Goal: Information Seeking & Learning: Compare options

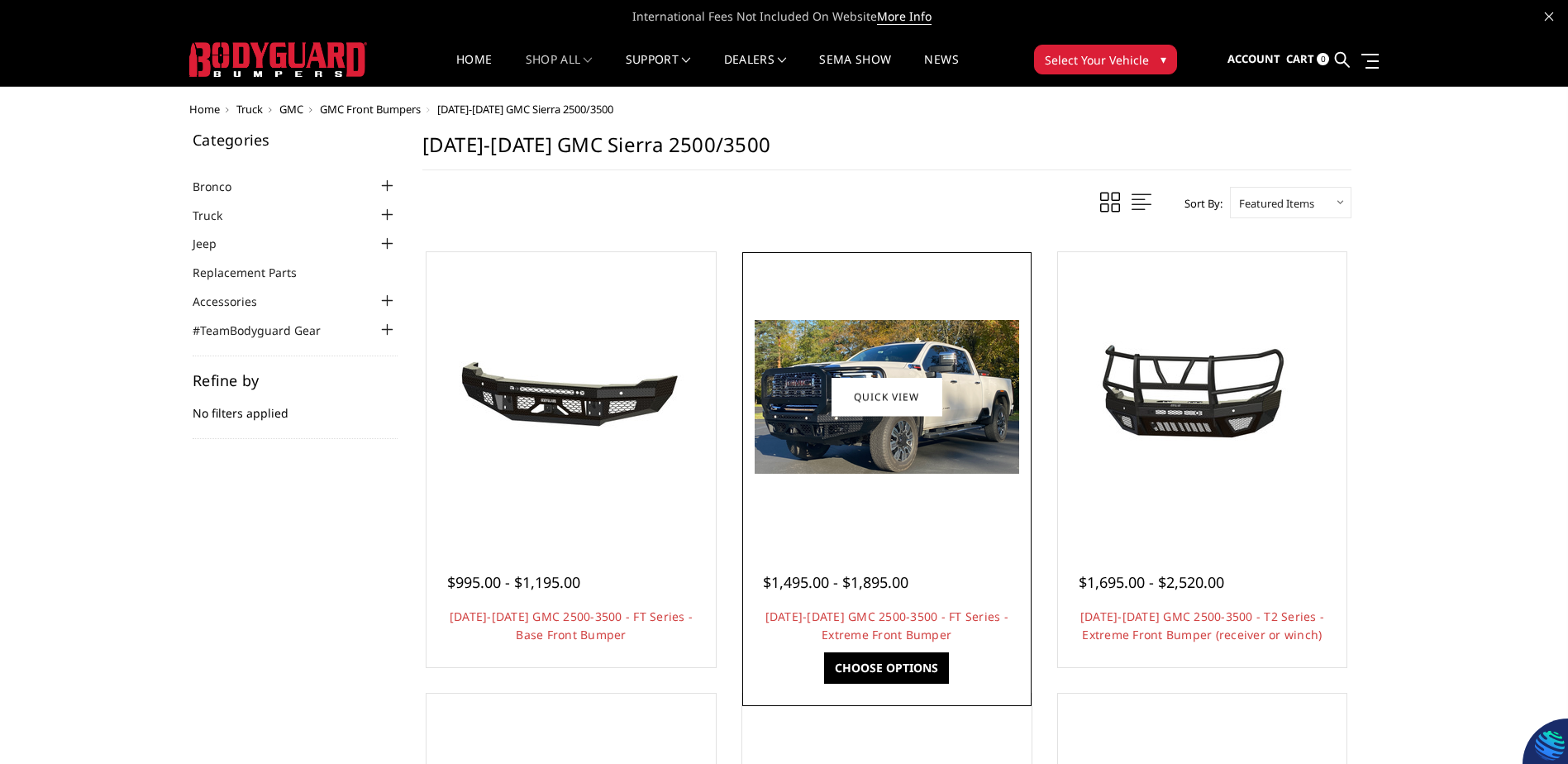
click at [877, 460] on img at bounding box center [887, 397] width 264 height 154
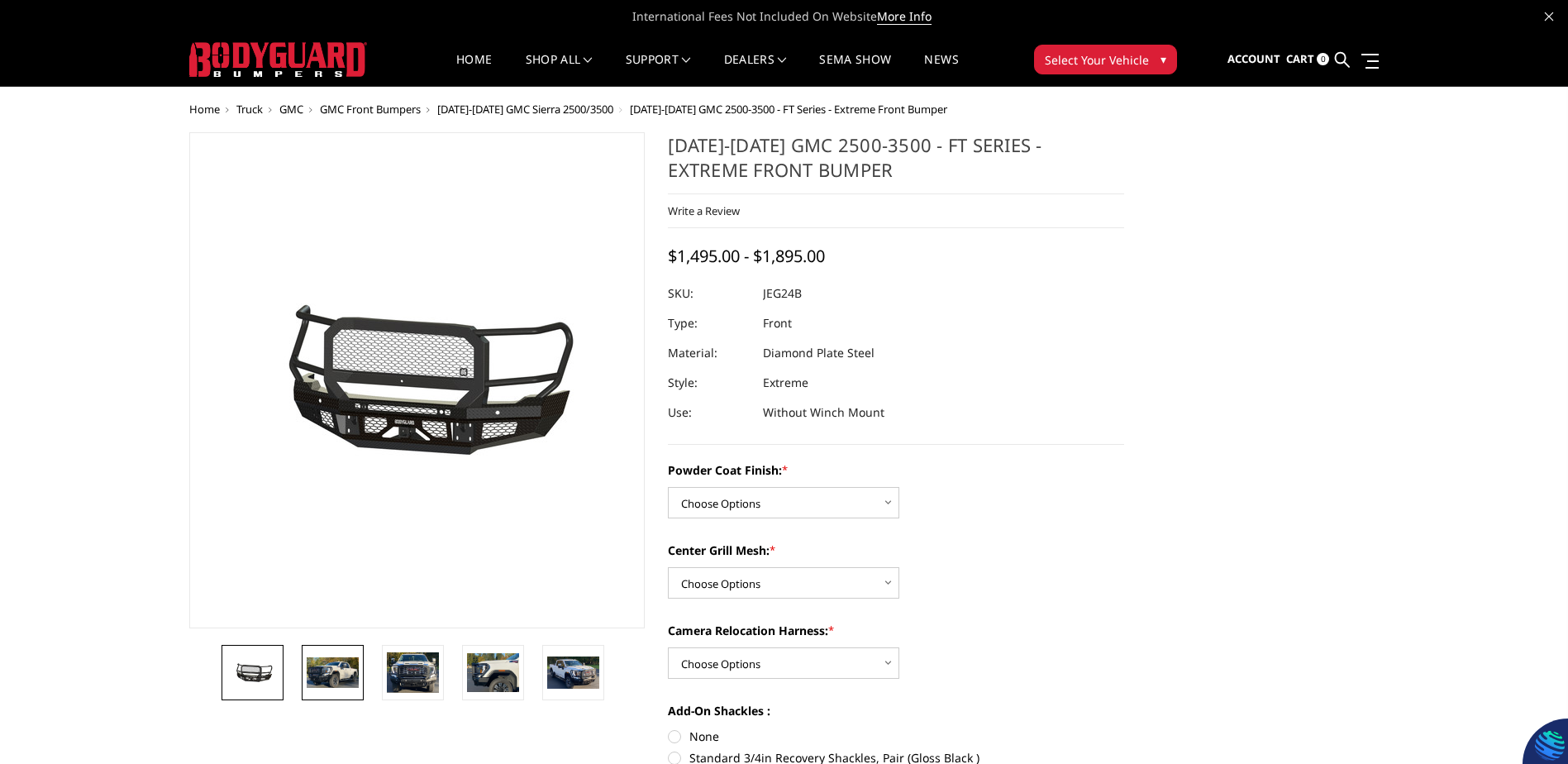
click at [323, 679] on img at bounding box center [333, 672] width 52 height 31
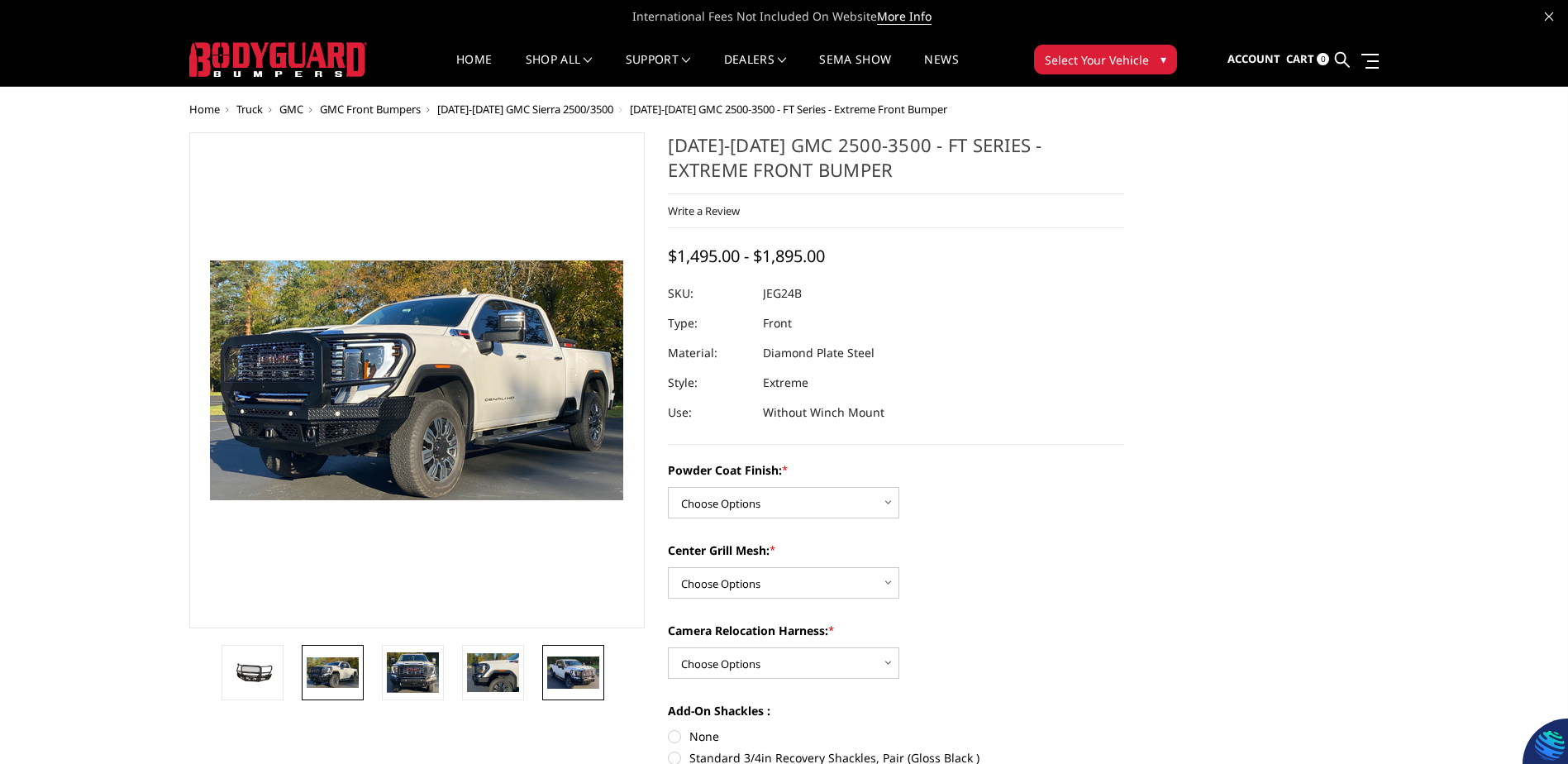
click at [581, 671] on img at bounding box center [574, 672] width 52 height 32
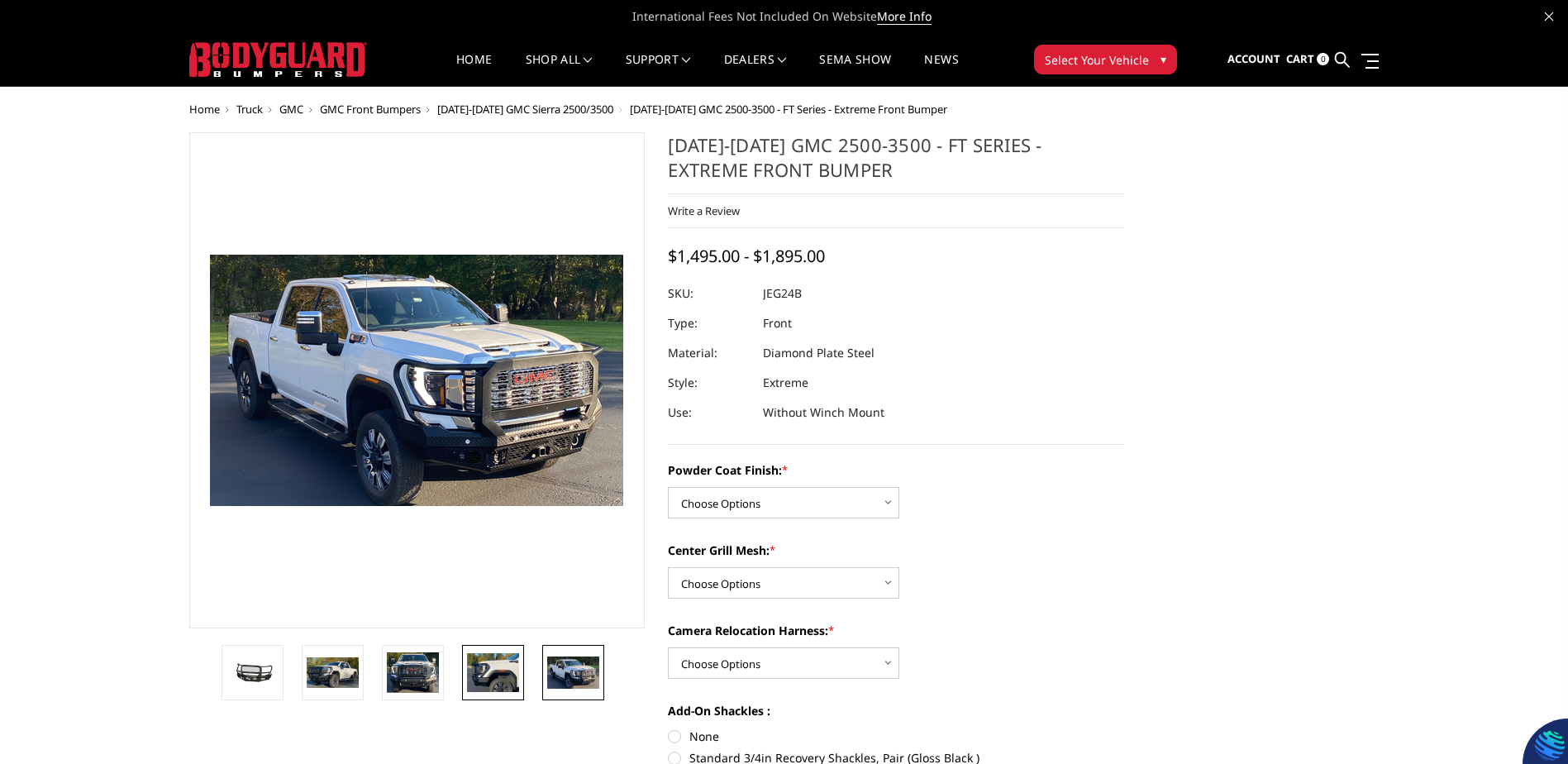
click at [505, 679] on img at bounding box center [493, 672] width 52 height 38
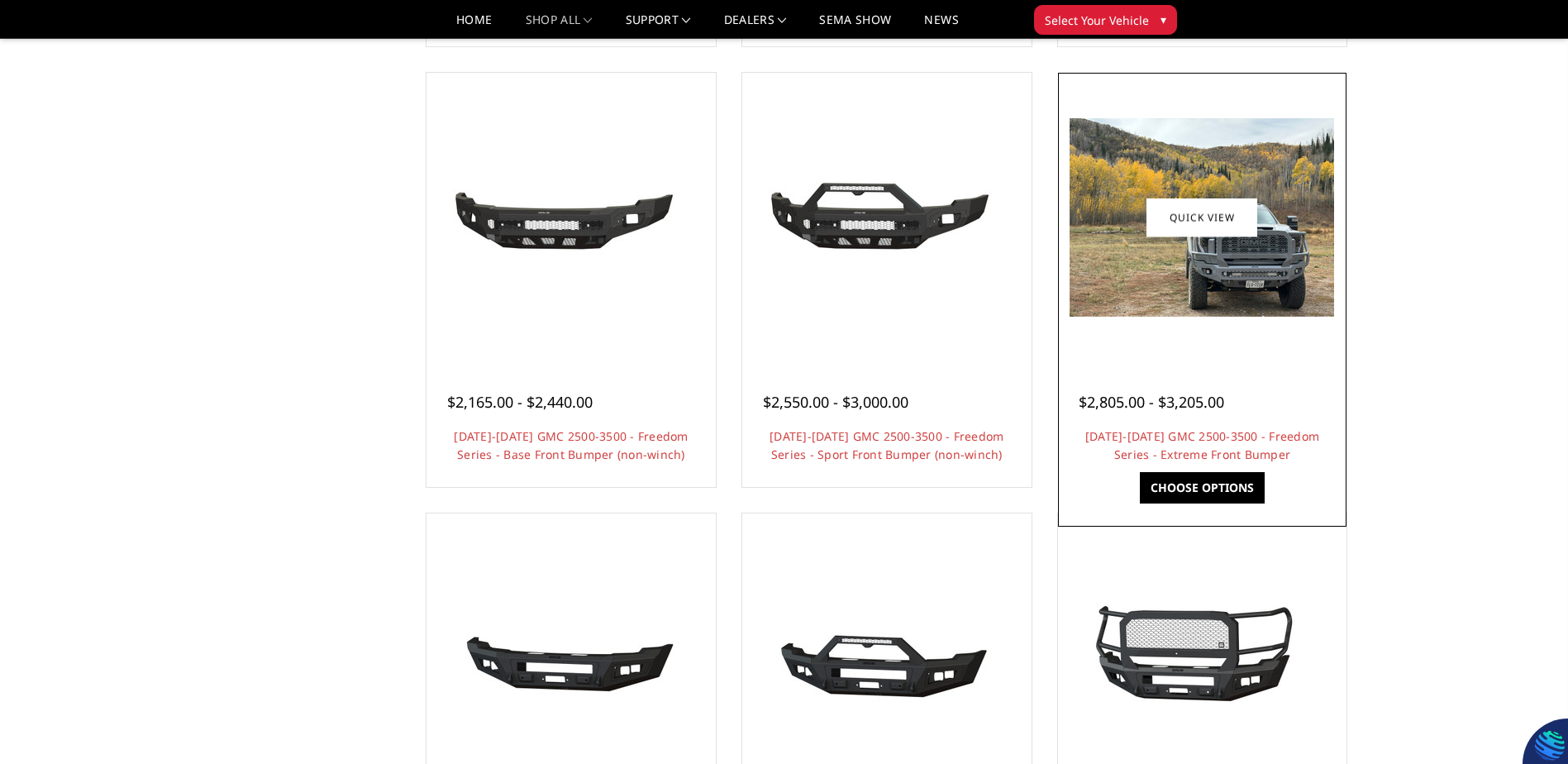
scroll to position [579, 0]
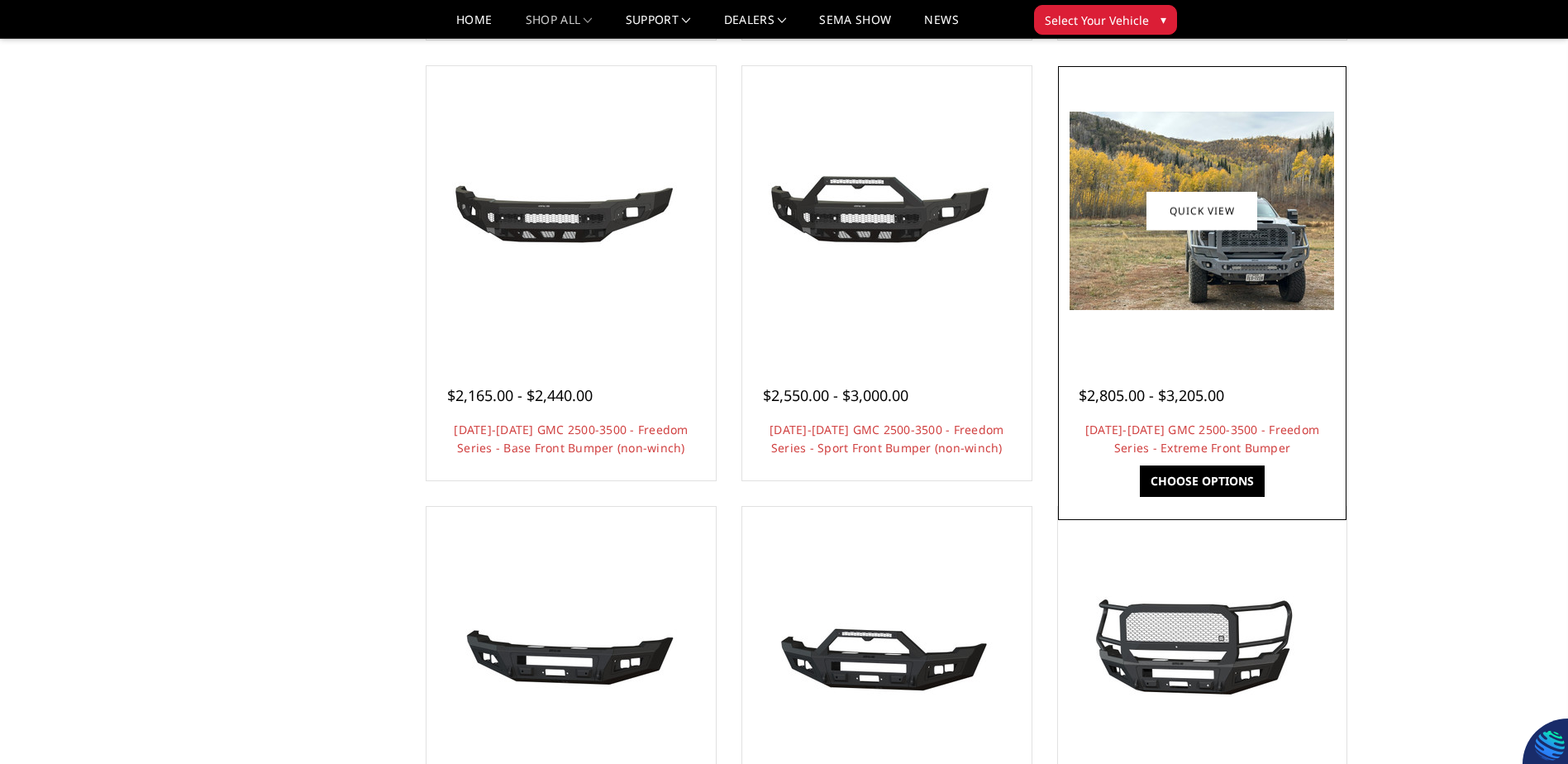
click at [1220, 265] on img at bounding box center [1201, 210] width 264 height 198
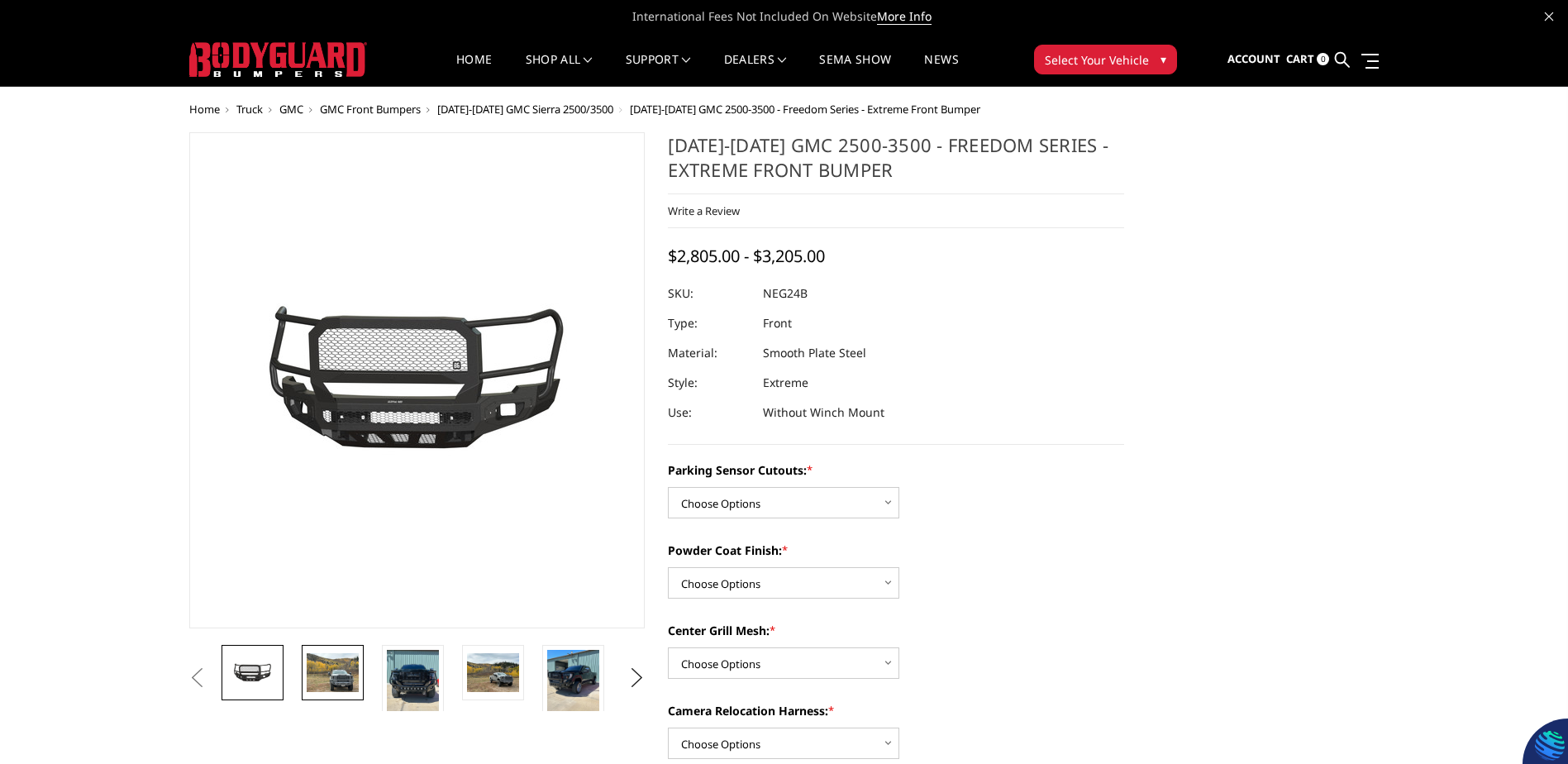
click at [332, 671] on img at bounding box center [333, 673] width 52 height 39
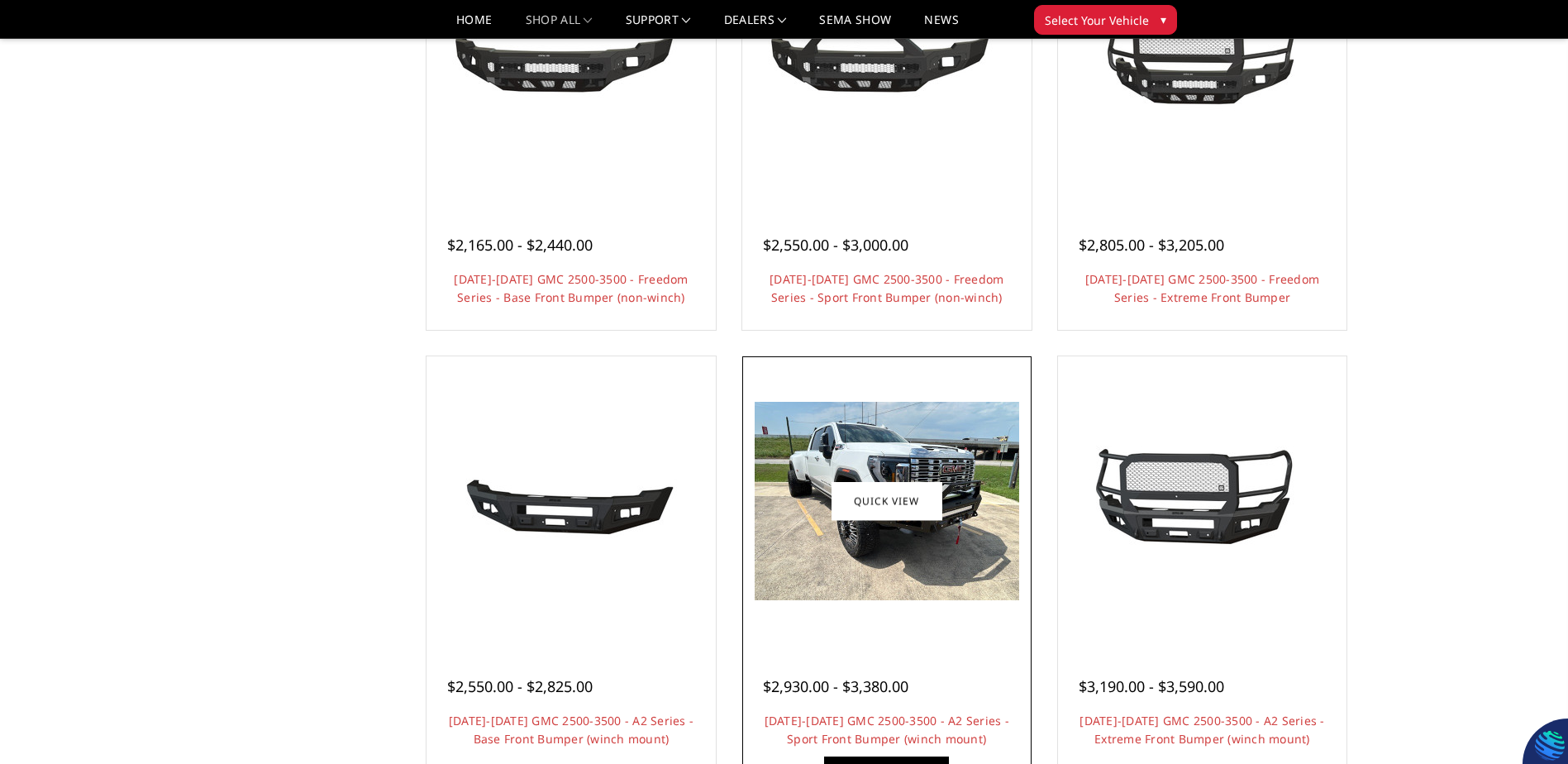
scroll to position [876, 0]
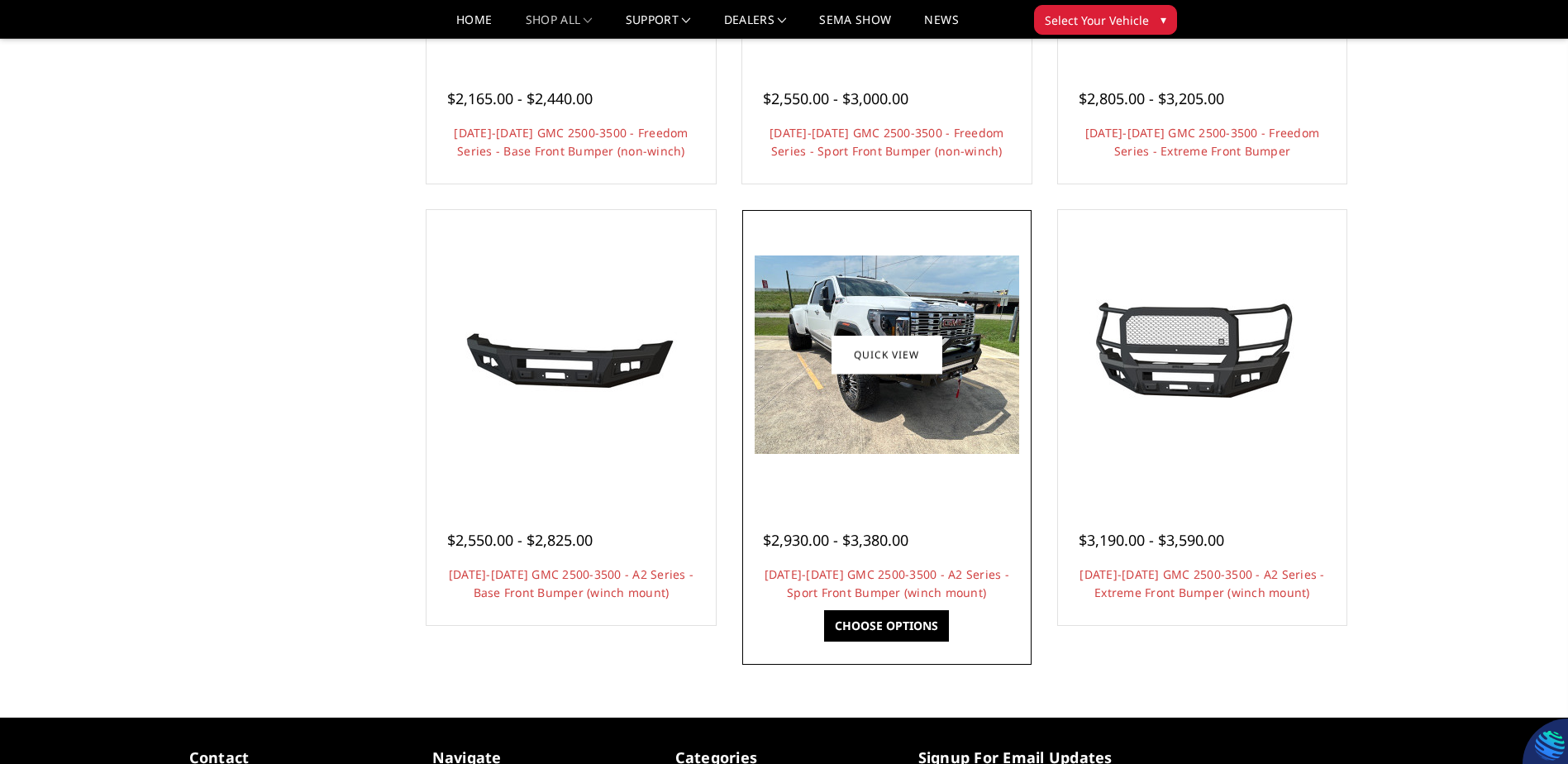
click at [836, 412] on img at bounding box center [887, 355] width 264 height 198
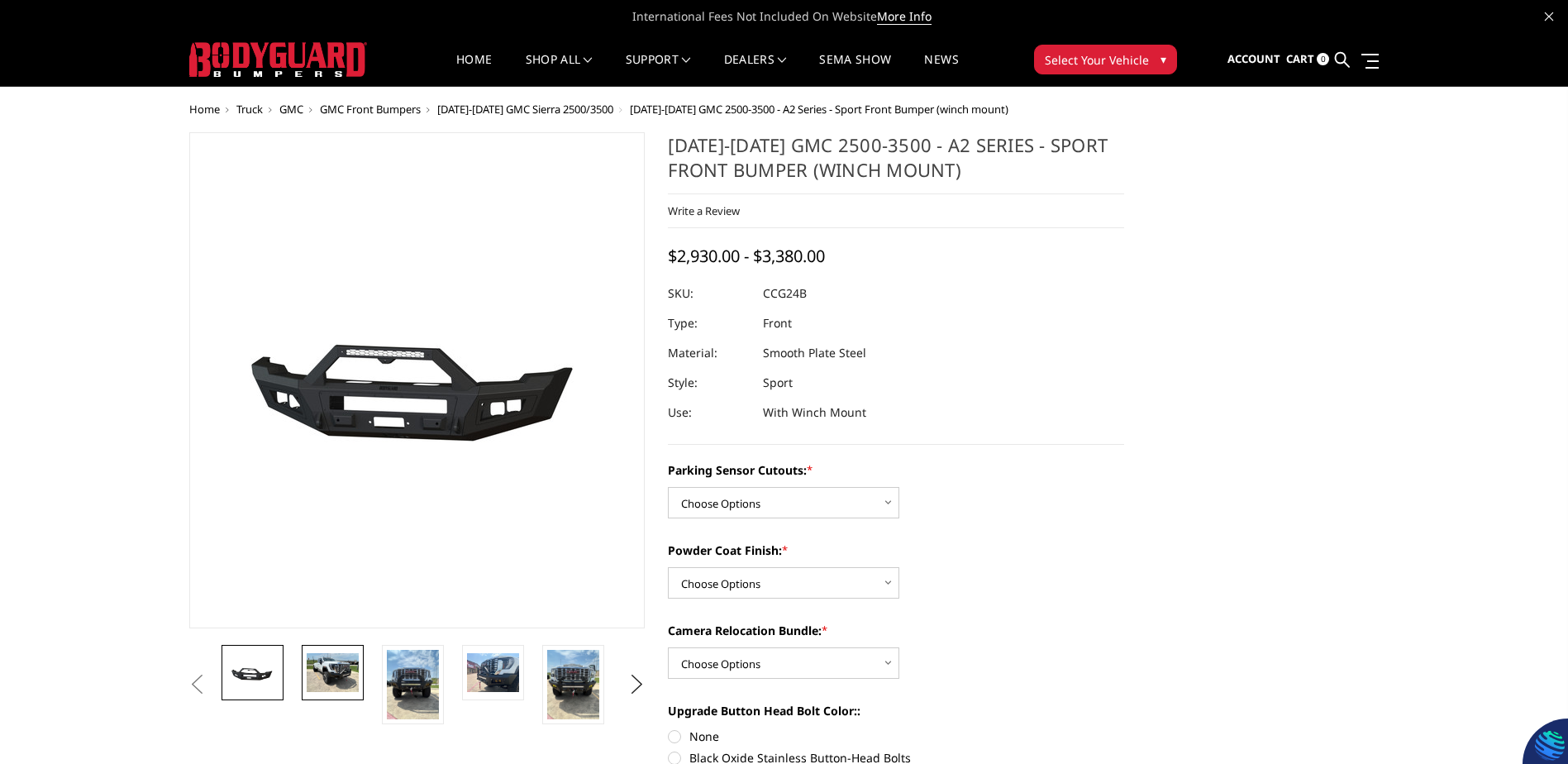
click at [319, 672] on img at bounding box center [333, 673] width 52 height 39
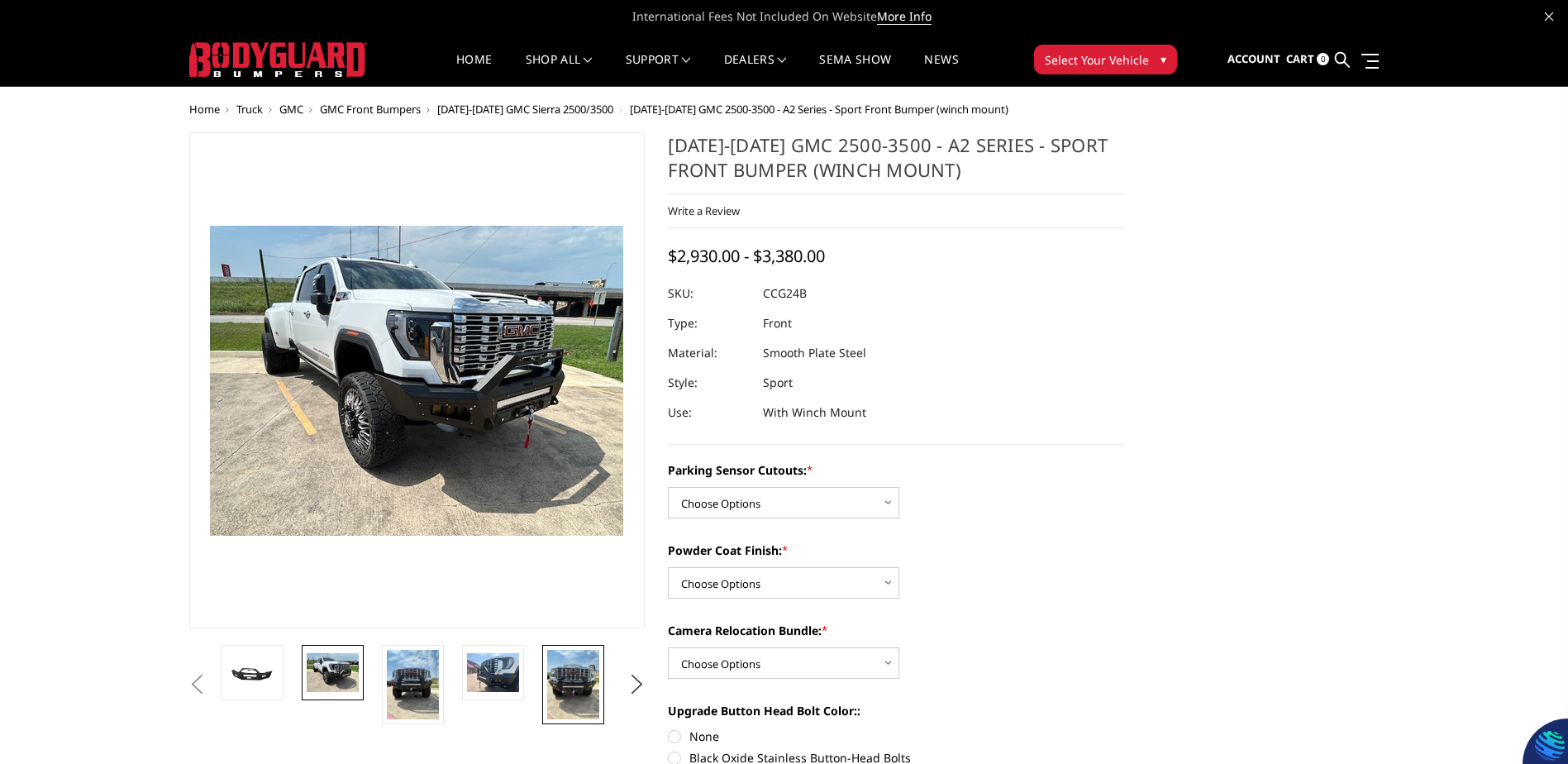
click at [559, 689] on img at bounding box center [574, 684] width 52 height 70
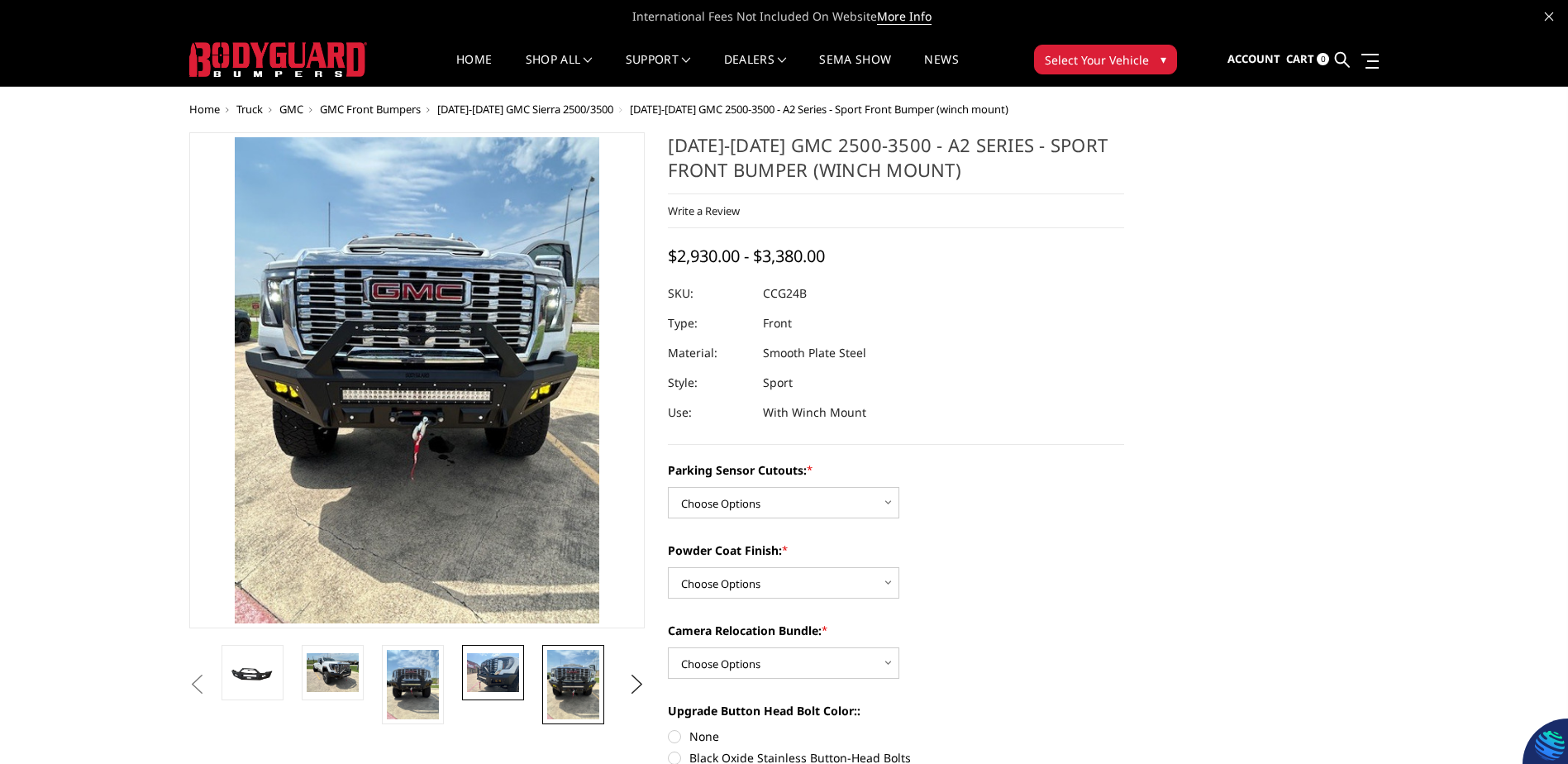
click at [497, 672] on img at bounding box center [493, 673] width 52 height 39
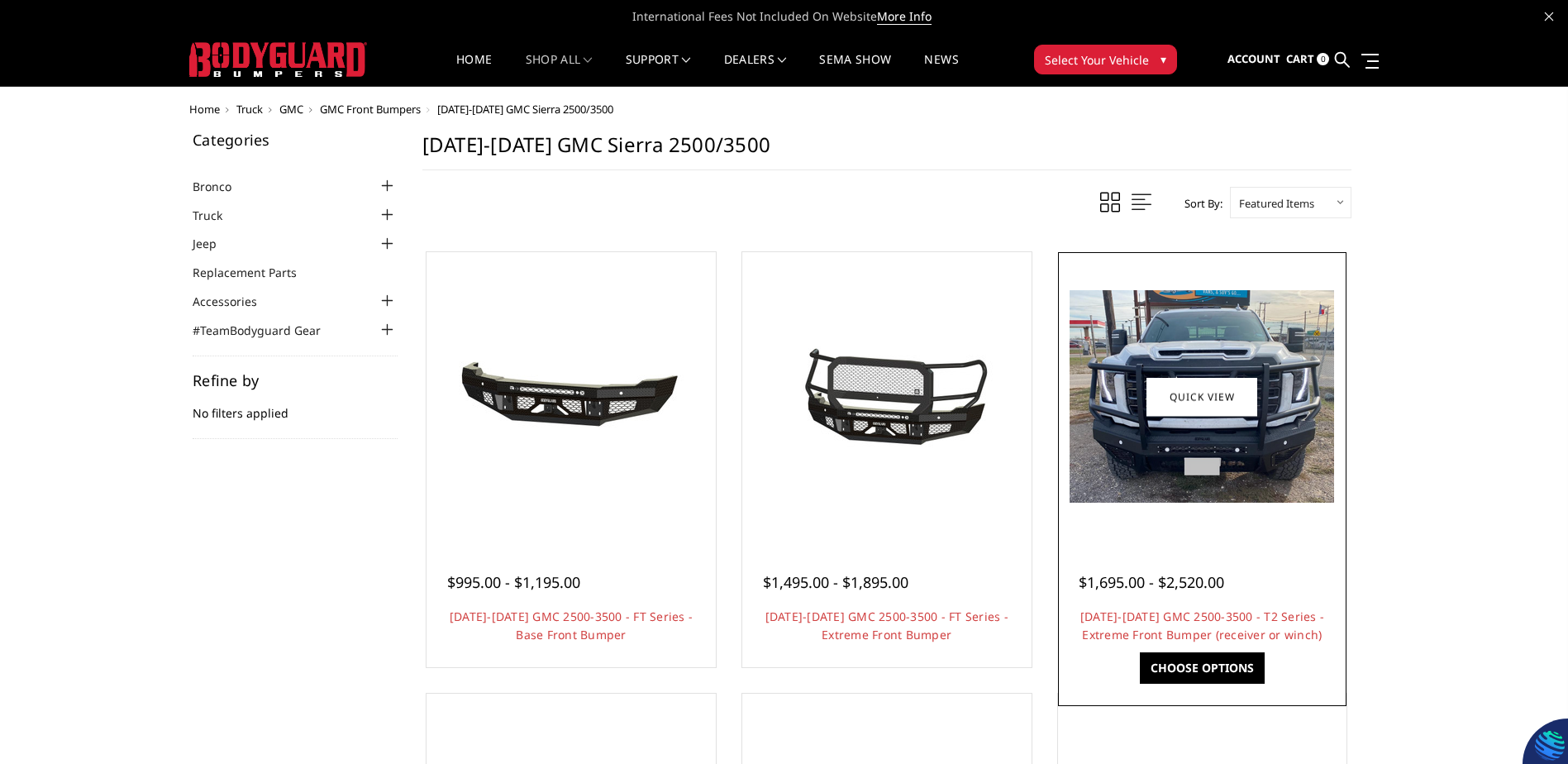
click at [1217, 426] on img at bounding box center [1201, 396] width 264 height 212
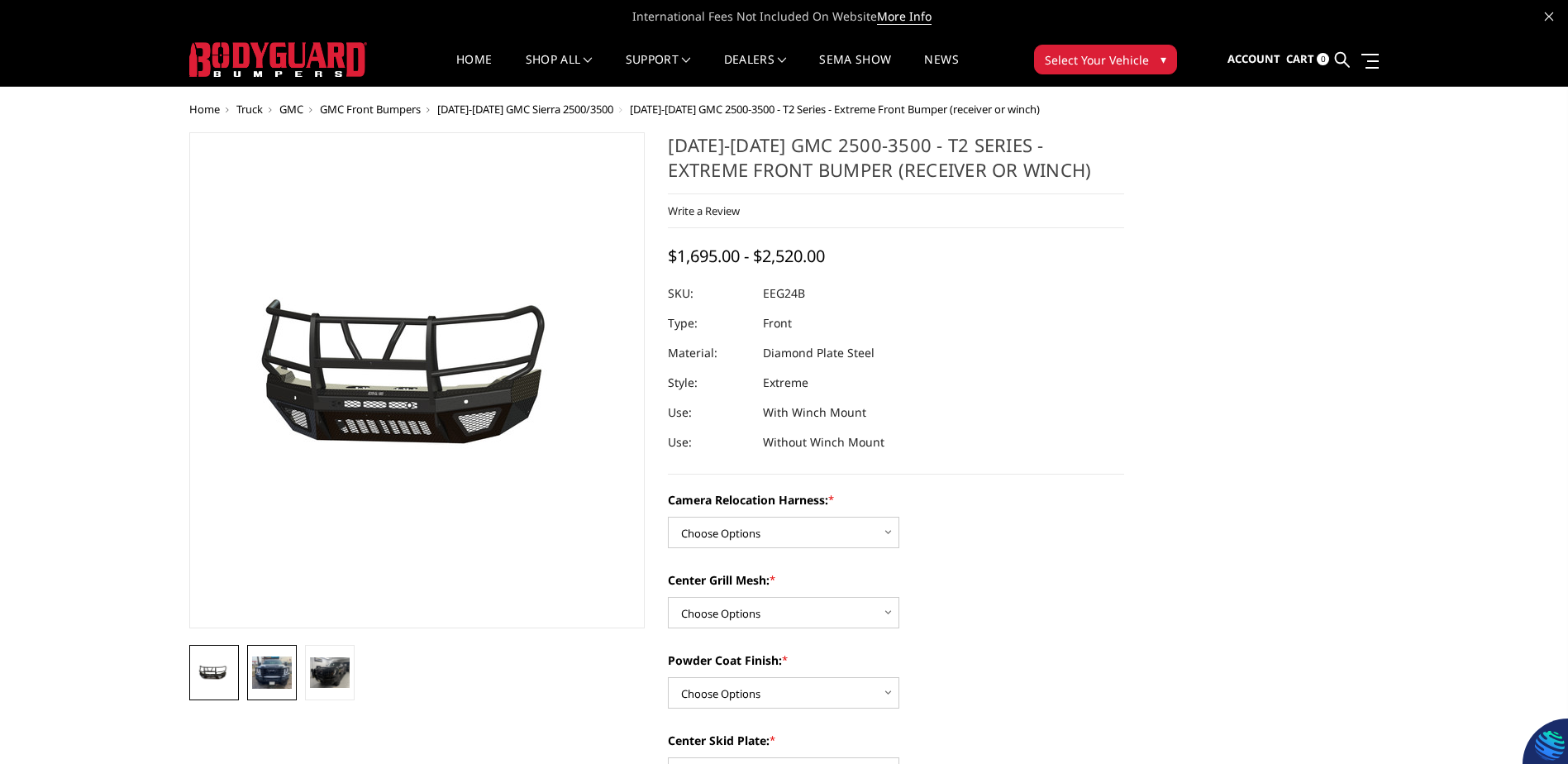
click at [278, 669] on img at bounding box center [272, 672] width 40 height 32
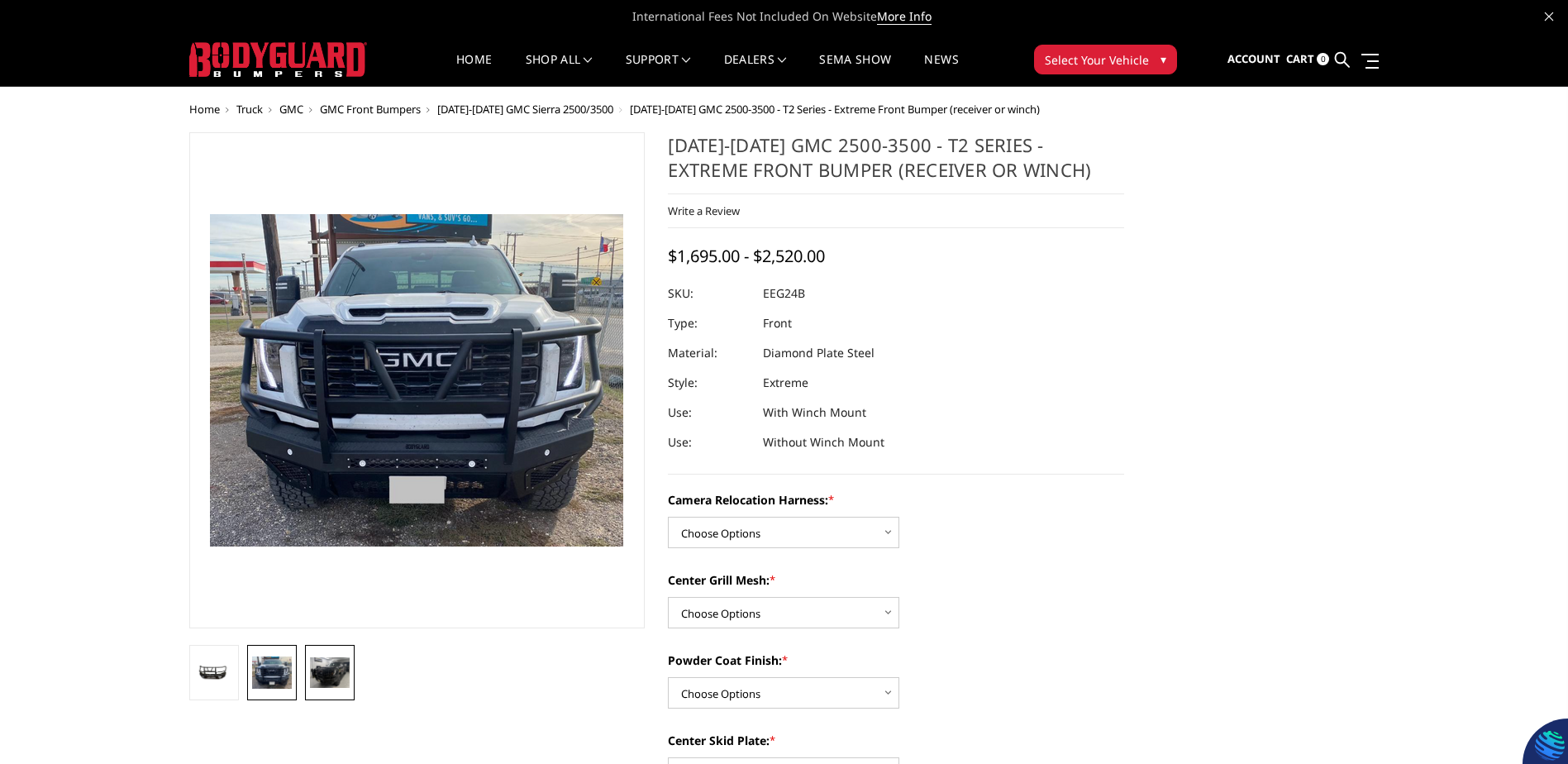
click at [334, 677] on img at bounding box center [330, 672] width 40 height 31
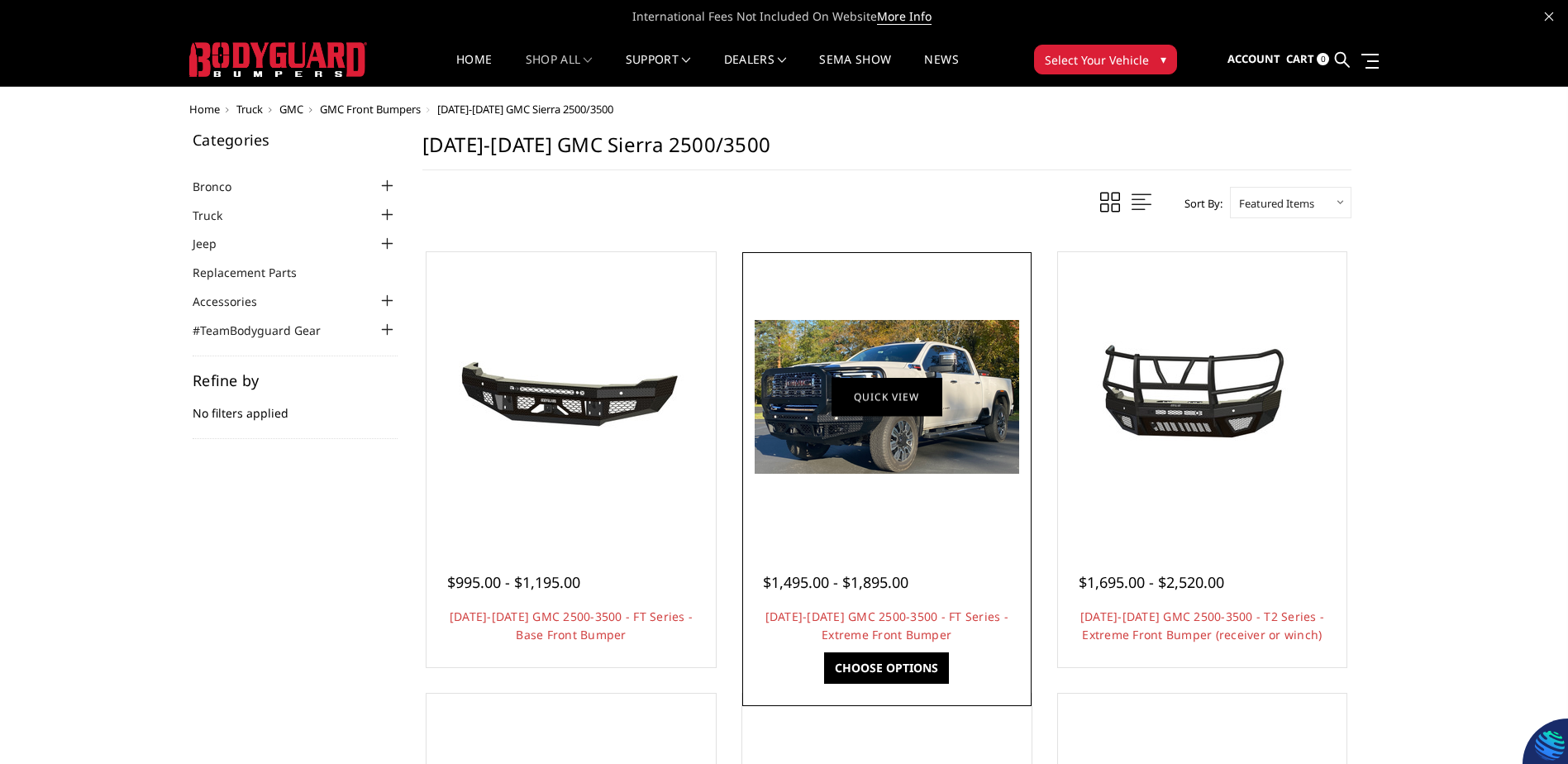
click at [832, 382] on link "Quick view" at bounding box center [888, 397] width 111 height 39
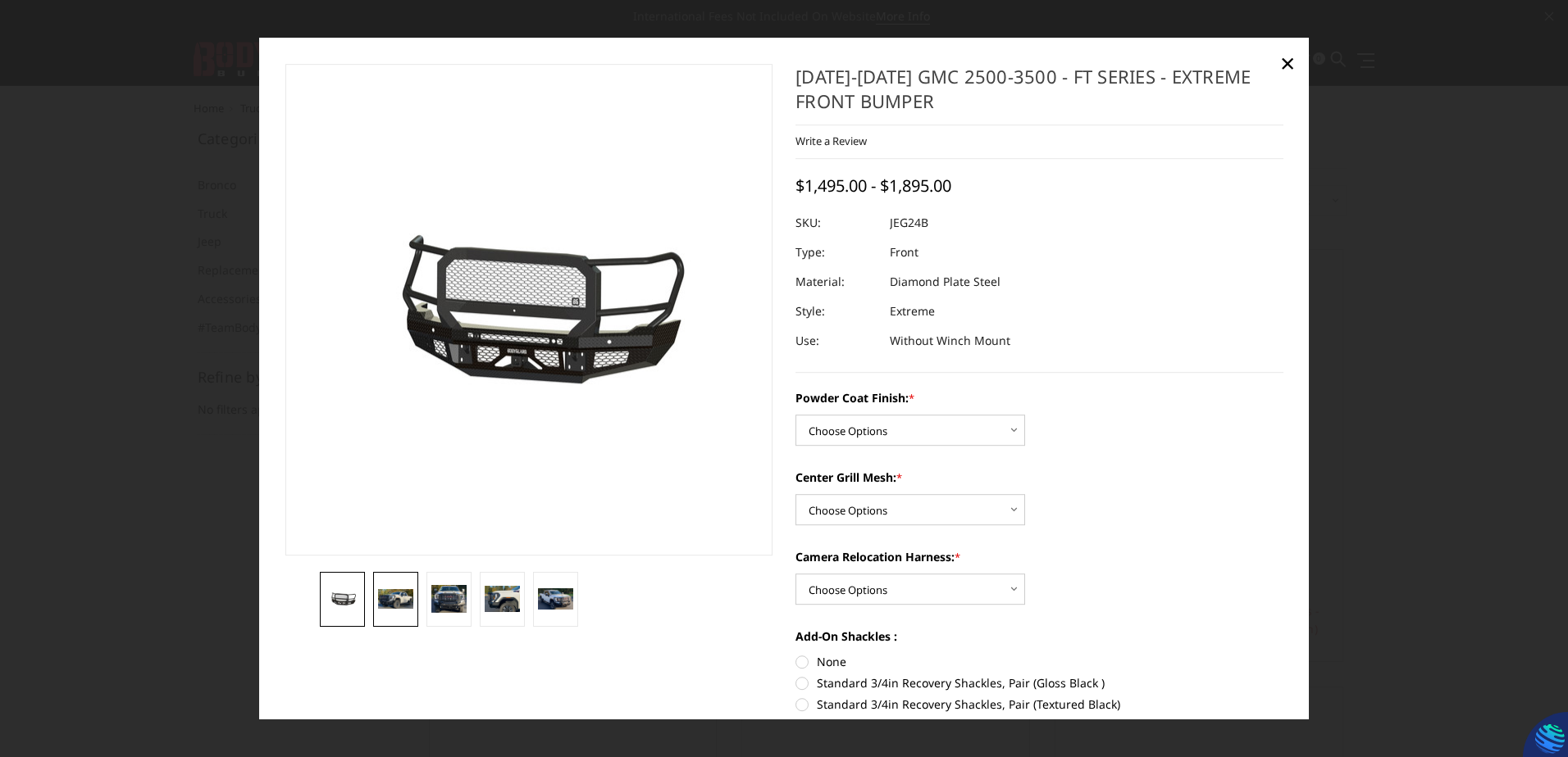
click at [403, 591] on img at bounding box center [395, 599] width 35 height 20
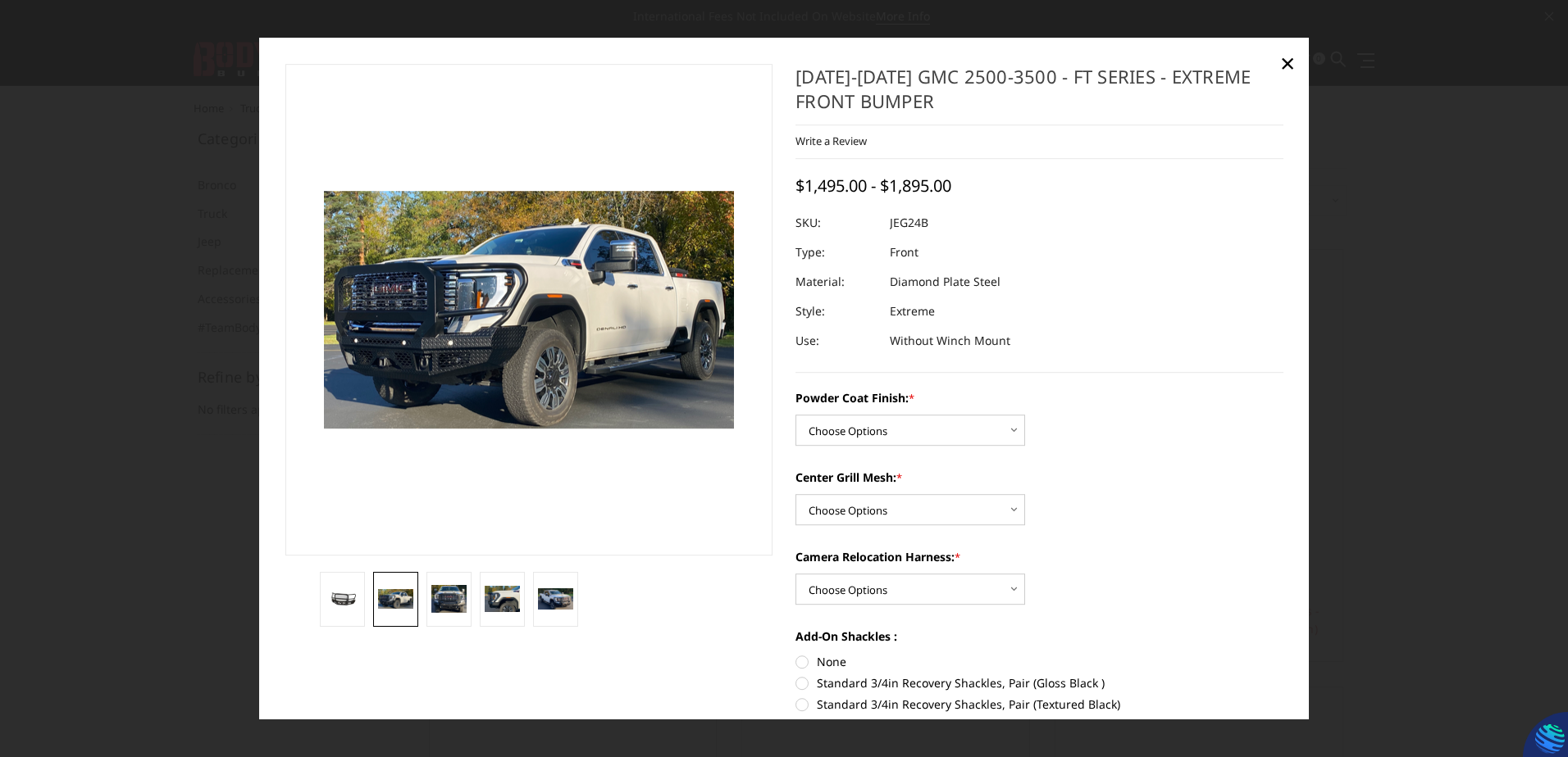
click at [1474, 284] on div at bounding box center [784, 378] width 1568 height 757
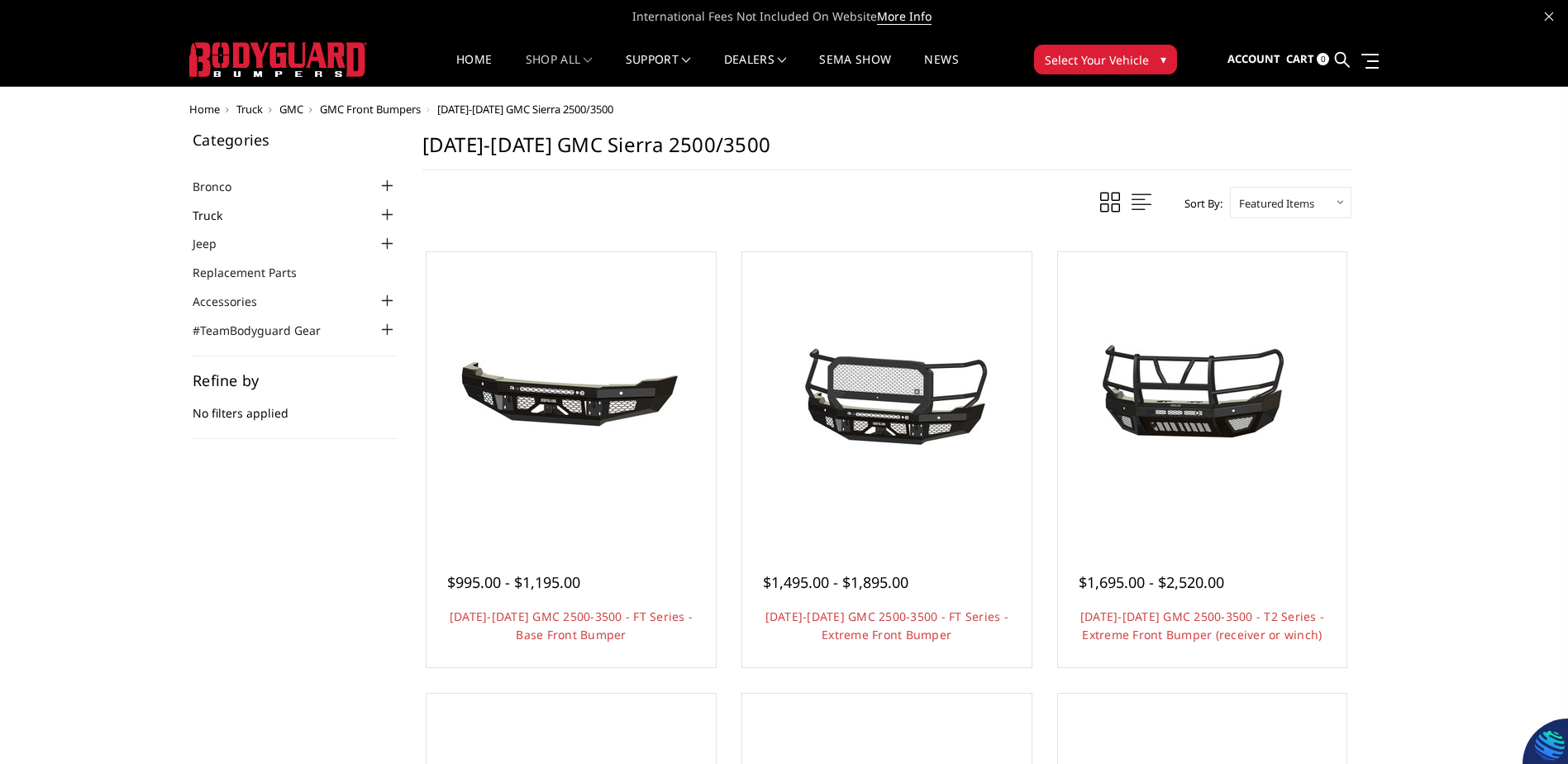
click at [206, 215] on link "Truck" at bounding box center [218, 215] width 50 height 18
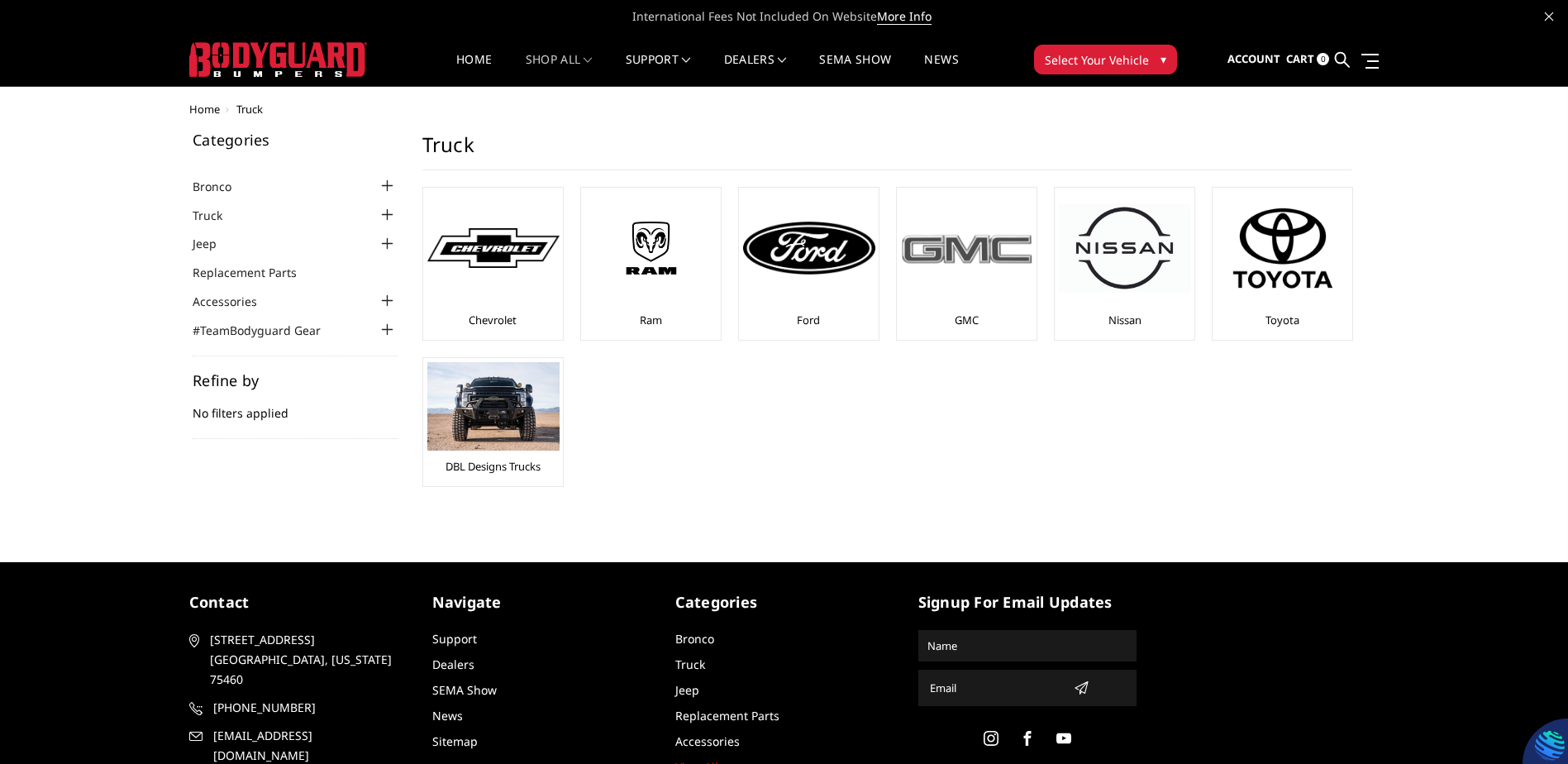
click at [967, 280] on div at bounding box center [967, 248] width 133 height 112
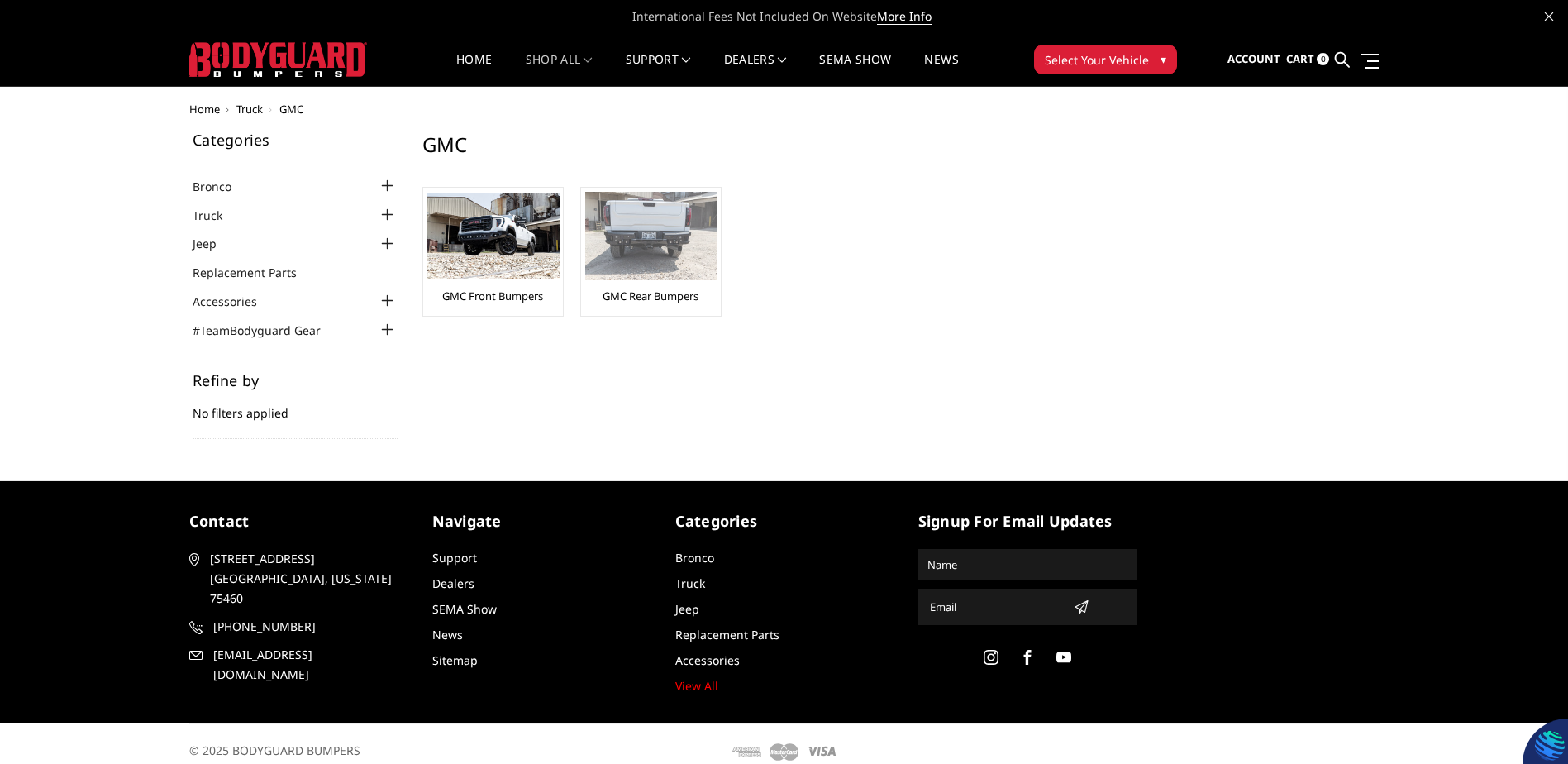
click at [624, 253] on img at bounding box center [651, 236] width 133 height 88
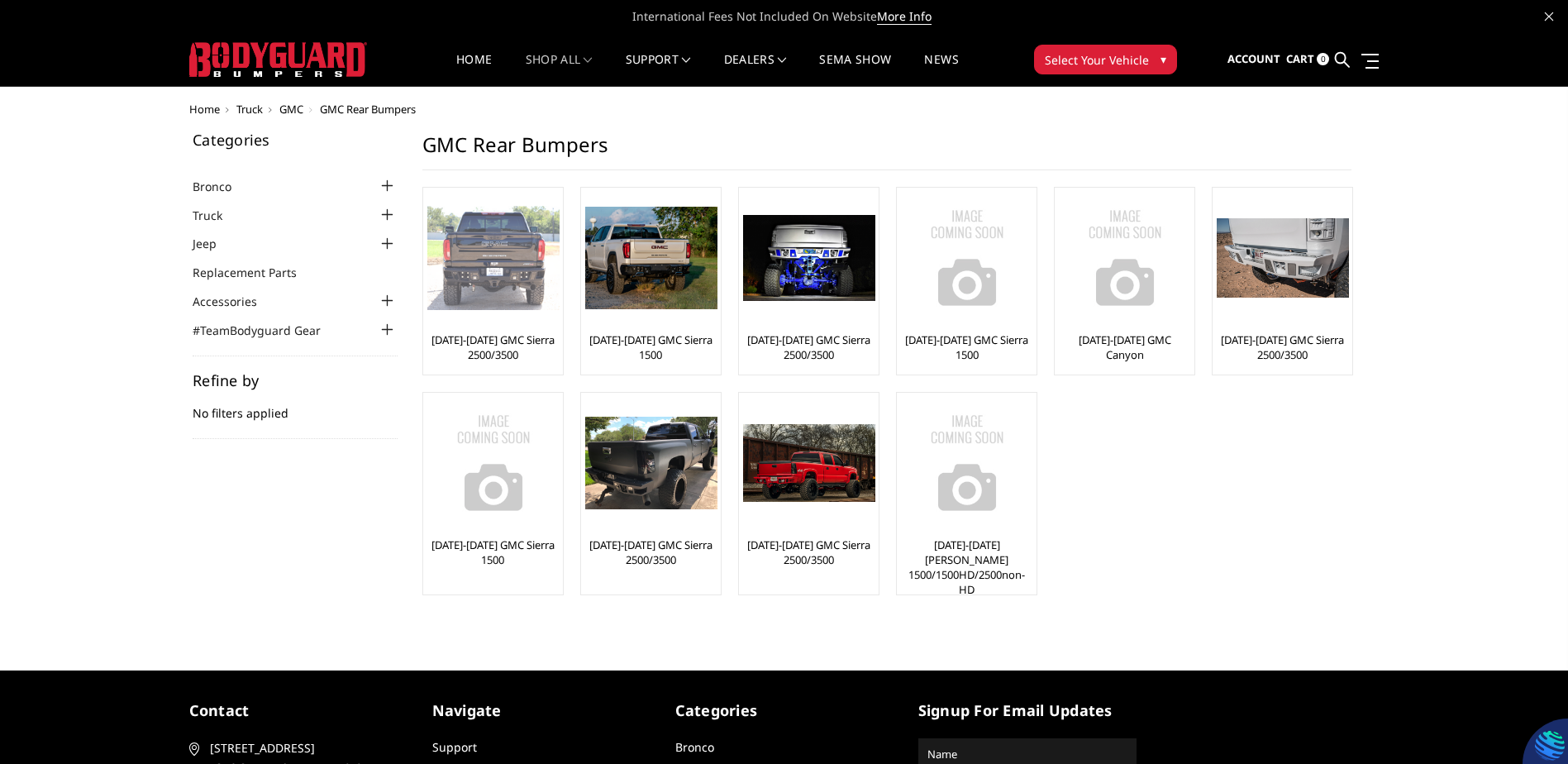
click at [499, 277] on img at bounding box center [493, 258] width 133 height 104
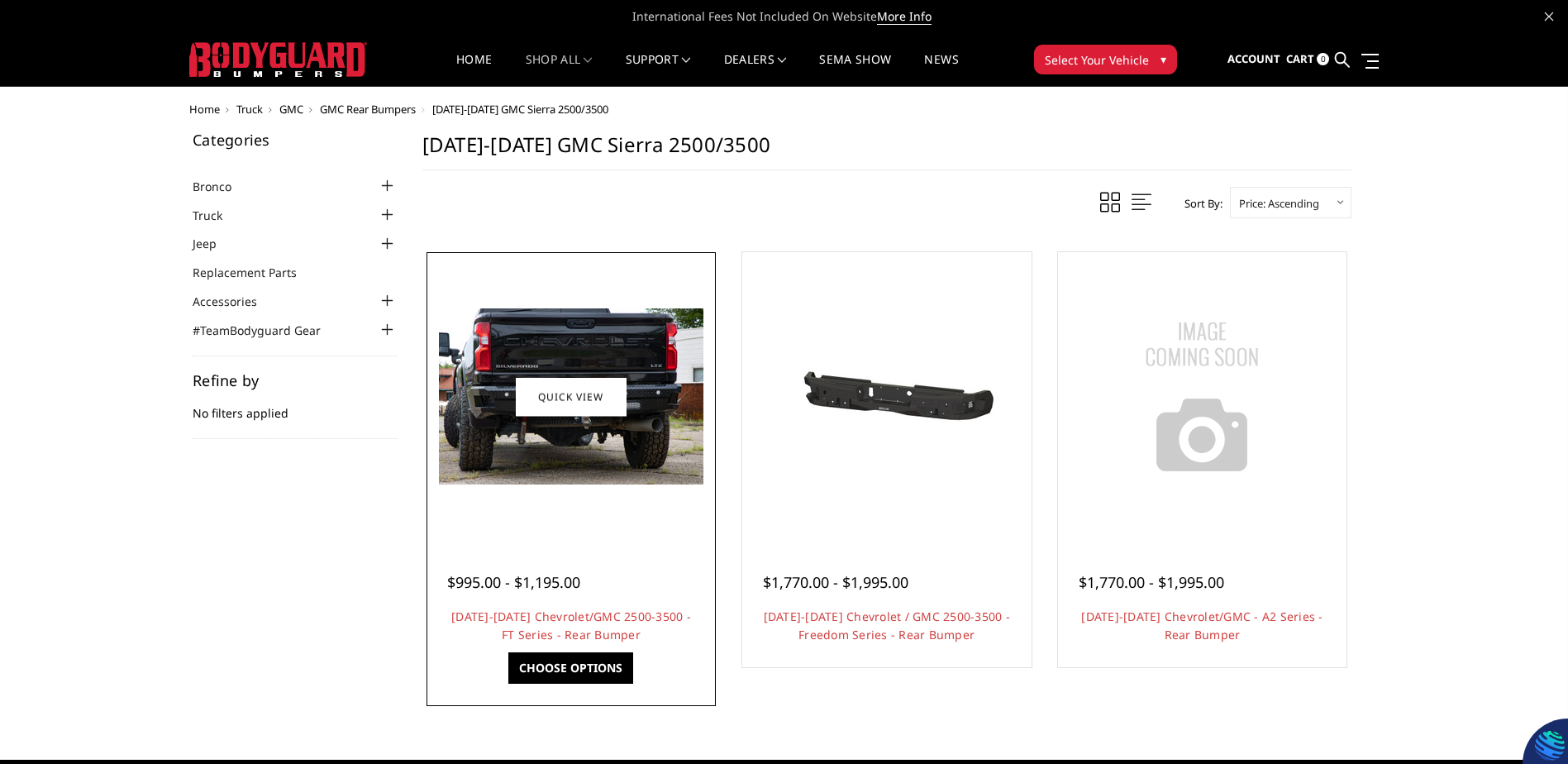
click at [580, 439] on img at bounding box center [571, 397] width 264 height 176
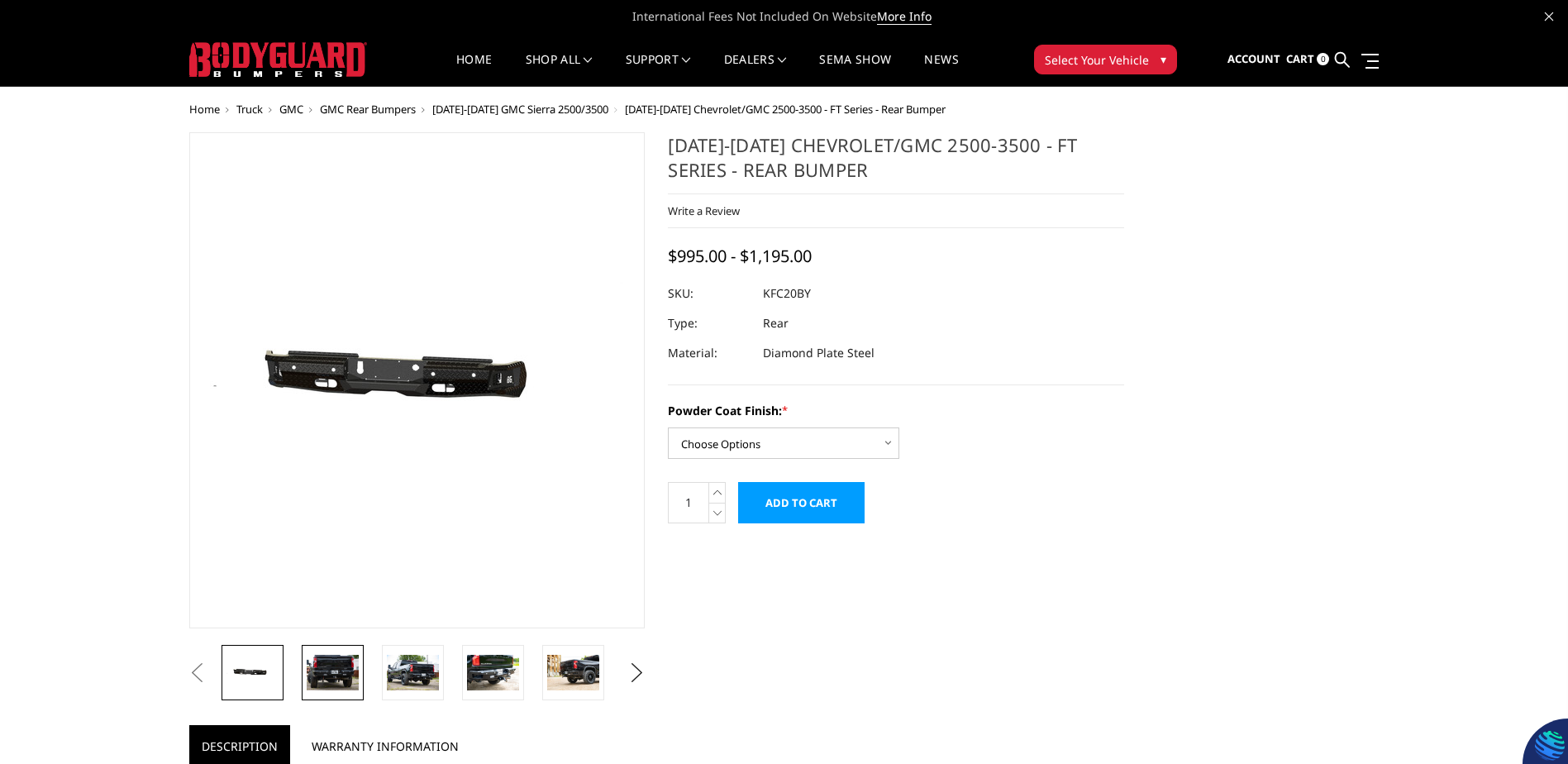
click at [308, 679] on img at bounding box center [333, 672] width 52 height 34
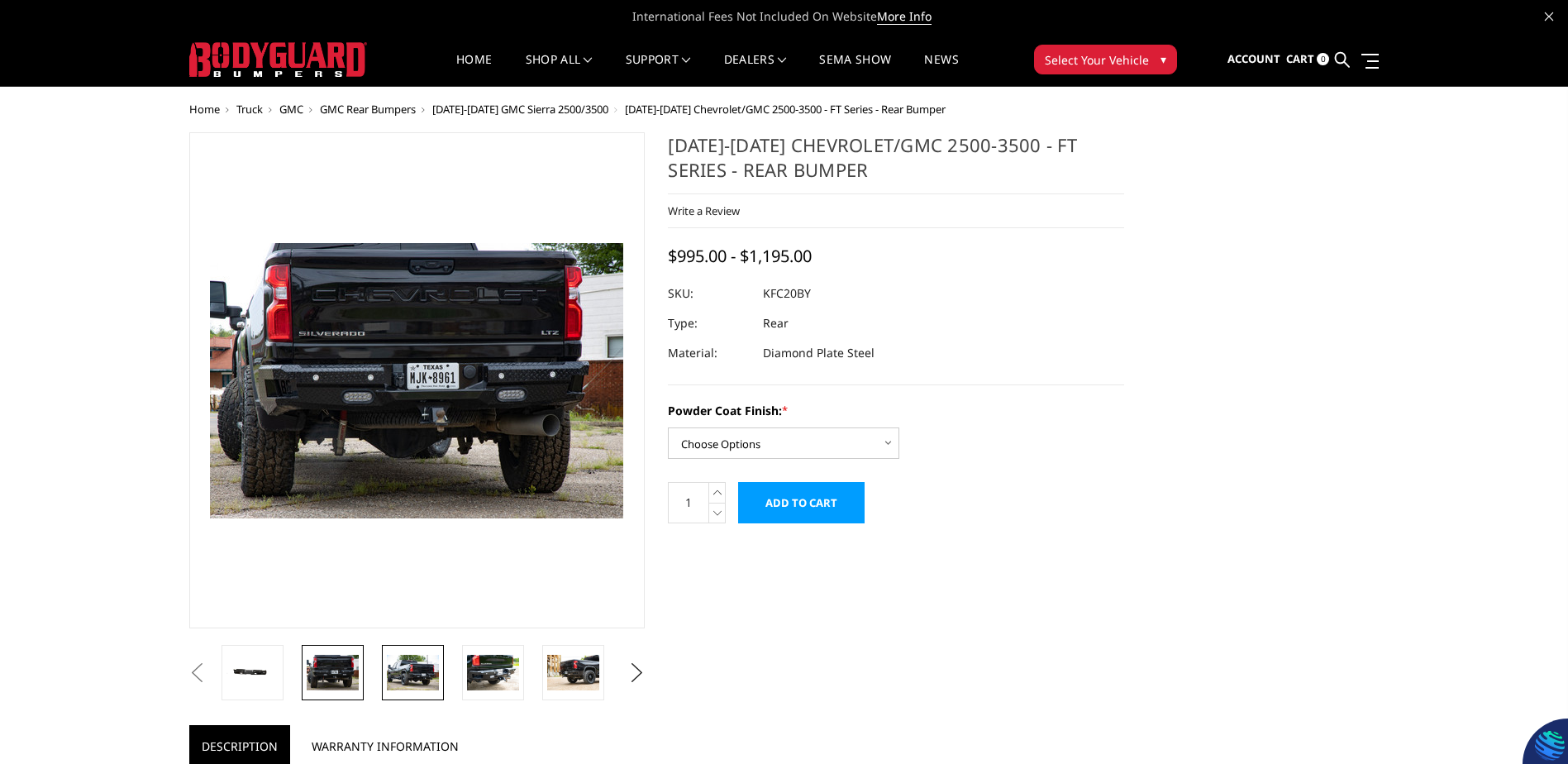
click at [430, 674] on img at bounding box center [413, 672] width 52 height 34
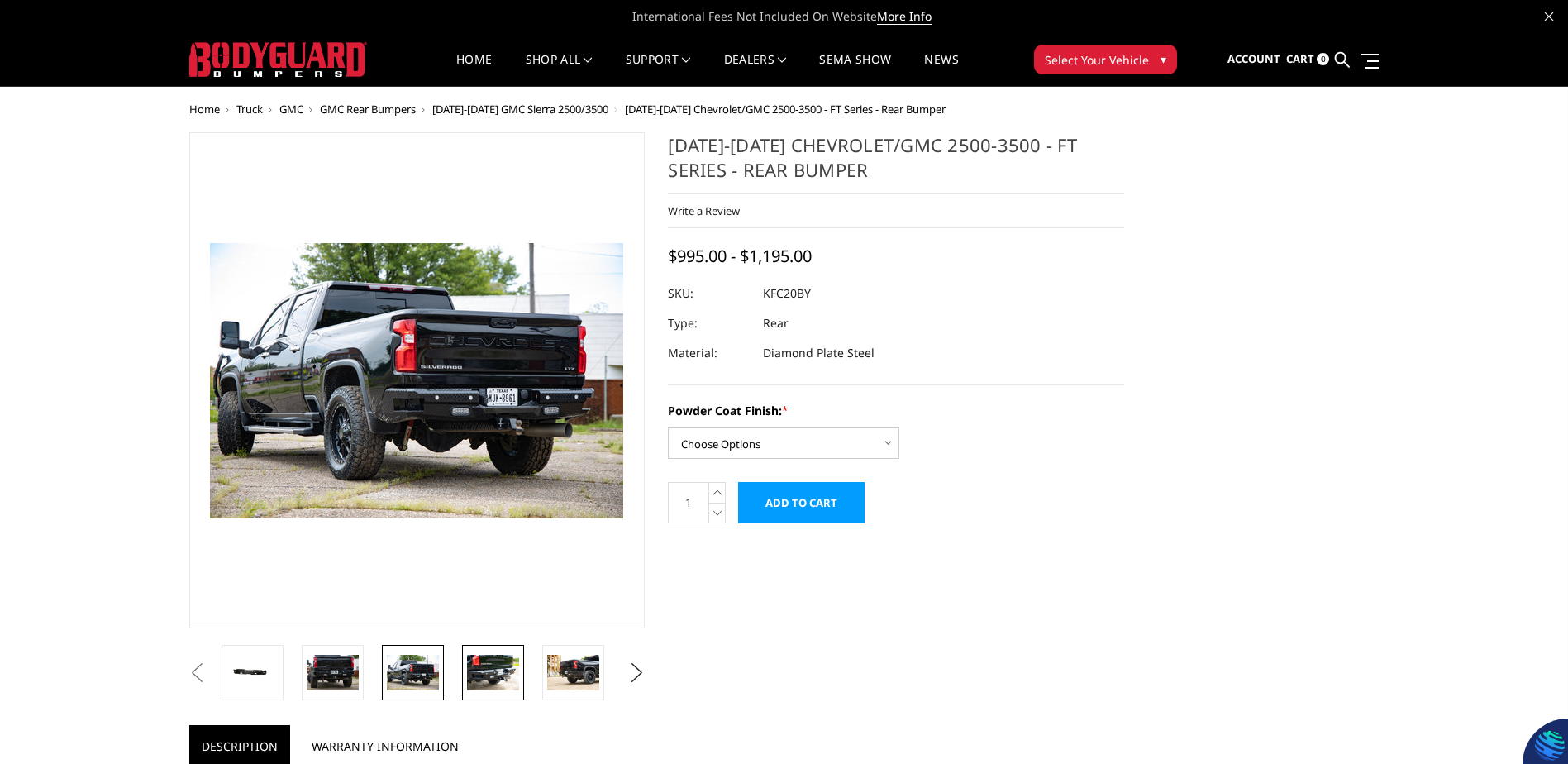
click at [487, 681] on img at bounding box center [493, 672] width 52 height 34
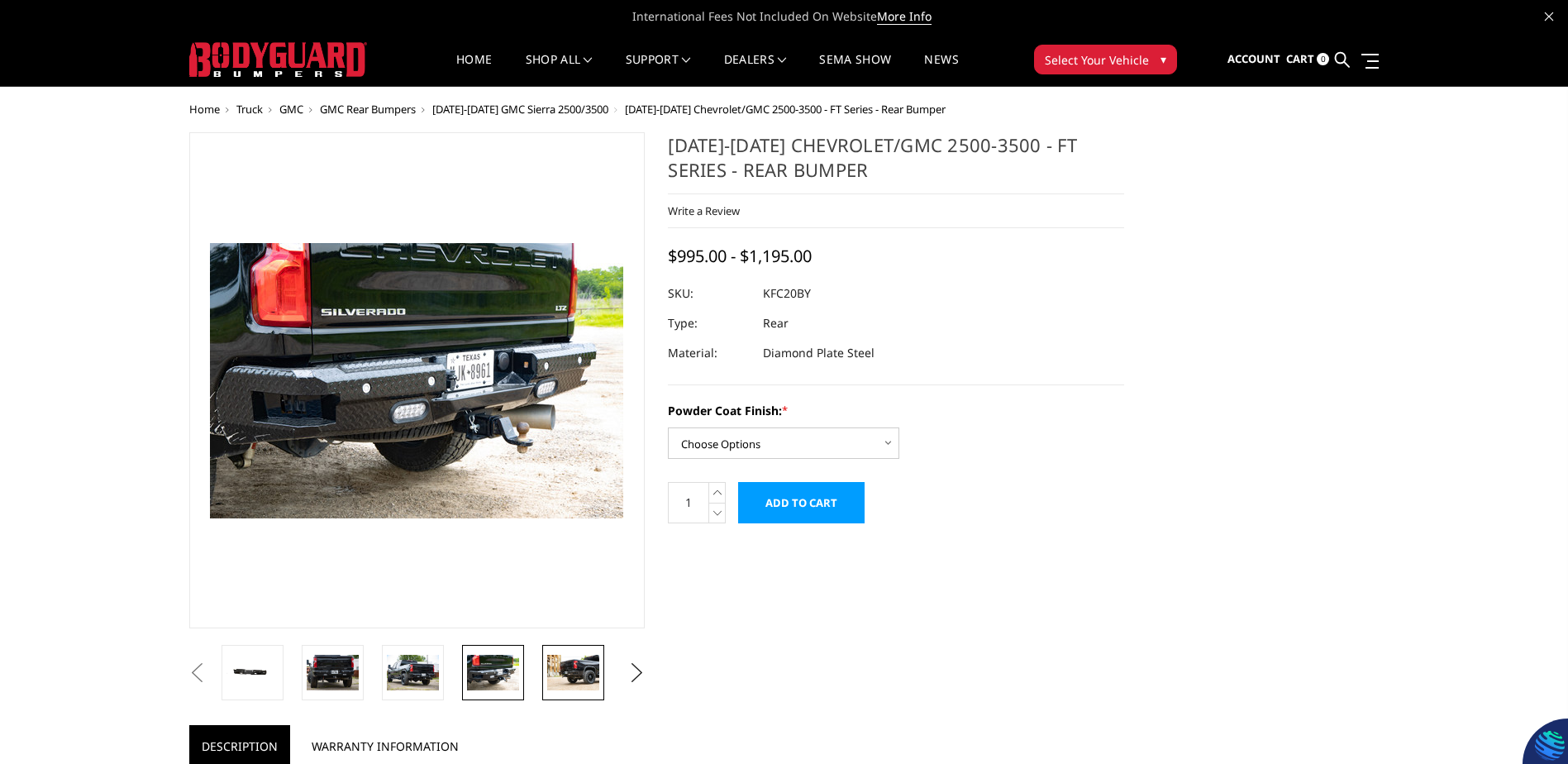
click at [551, 678] on img at bounding box center [574, 672] width 52 height 34
